Goal: Entertainment & Leisure: Consume media (video, audio)

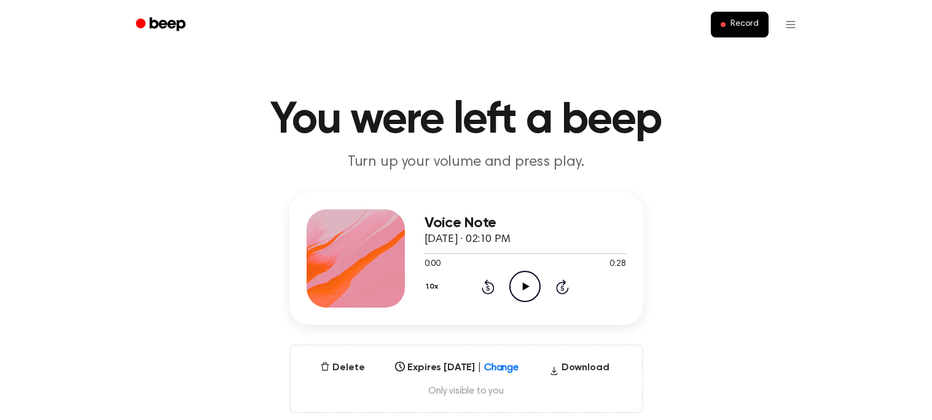
click at [526, 281] on icon "Play Audio" at bounding box center [524, 286] width 31 height 31
click at [518, 285] on icon "Play Audio" at bounding box center [524, 286] width 31 height 31
click at [528, 289] on icon "Play Audio" at bounding box center [524, 286] width 31 height 31
click at [533, 280] on icon "Play Audio" at bounding box center [524, 286] width 31 height 31
click at [521, 278] on icon "Play Audio" at bounding box center [524, 286] width 31 height 31
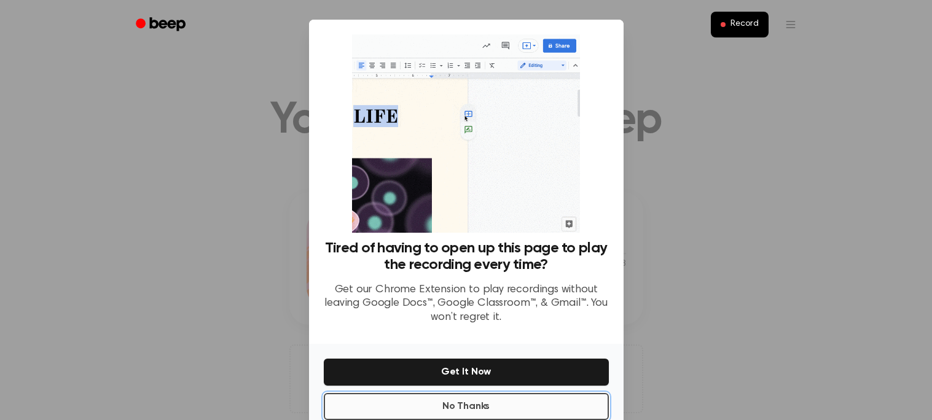
click at [521, 405] on button "No Thanks" at bounding box center [466, 406] width 285 height 27
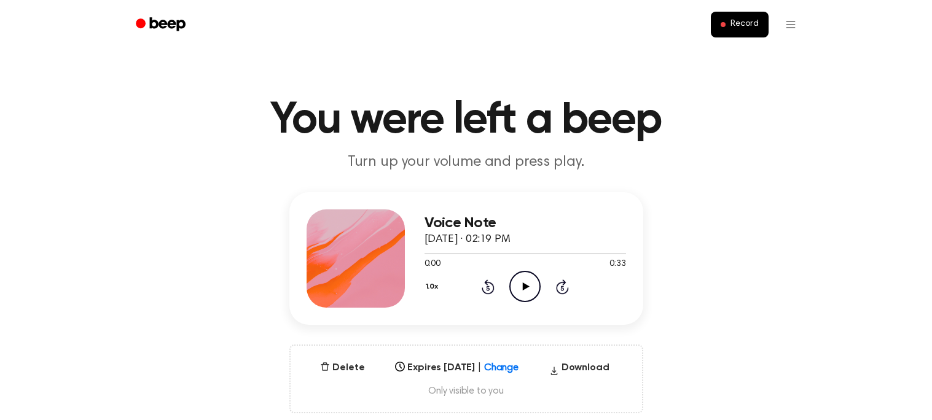
click at [524, 291] on icon "Play Audio" at bounding box center [524, 286] width 31 height 31
click at [527, 276] on icon "Pause Audio" at bounding box center [524, 286] width 31 height 31
click at [528, 283] on icon "Play Audio" at bounding box center [524, 286] width 31 height 31
